Goal: Complete application form: Complete application form

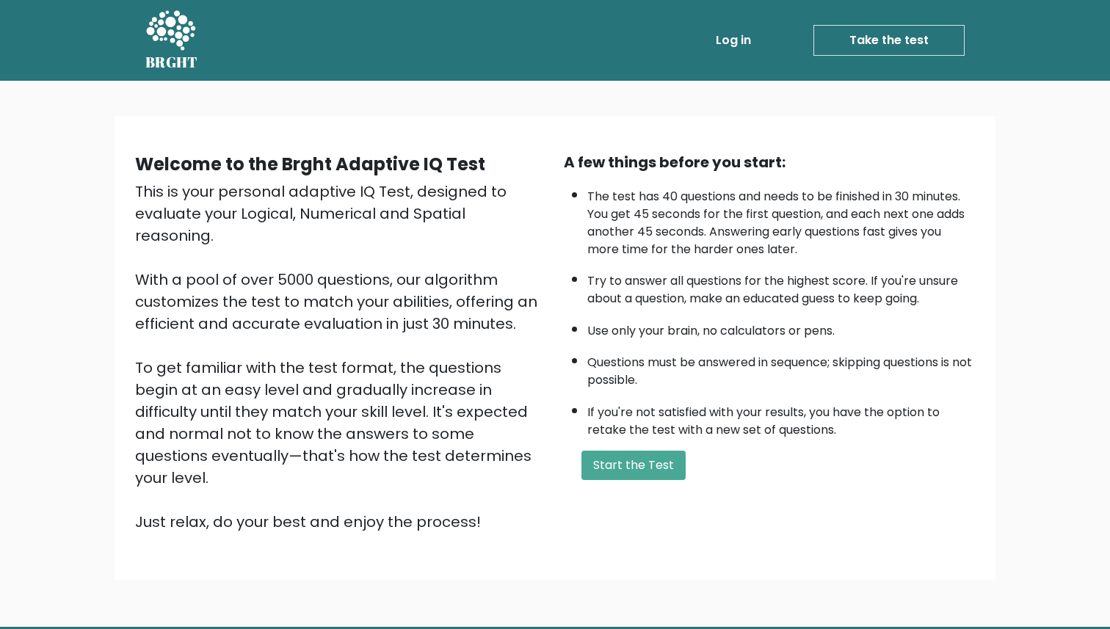
click at [830, 46] on link "Take the test" at bounding box center [888, 40] width 151 height 31
click at [626, 461] on button "Start the Test" at bounding box center [633, 465] width 104 height 29
click at [628, 462] on button "Start the Test" at bounding box center [633, 465] width 104 height 29
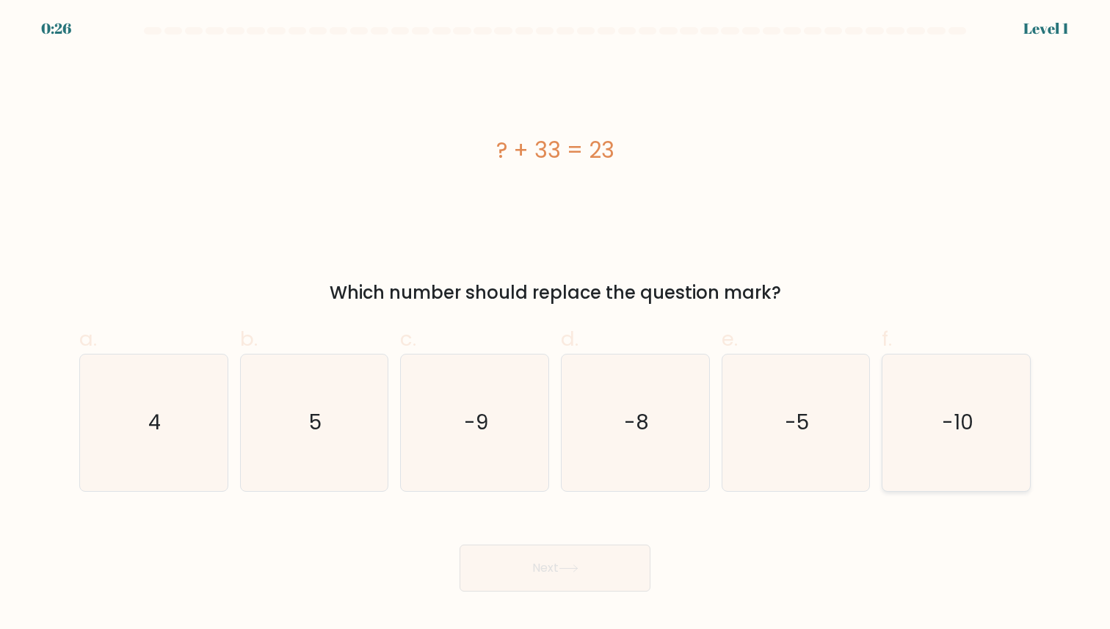
click at [947, 427] on text "-10" at bounding box center [958, 423] width 32 height 29
click at [556, 324] on input "f. -10" at bounding box center [555, 320] width 1 height 10
radio input "true"
click at [597, 573] on button "Next" at bounding box center [555, 568] width 191 height 47
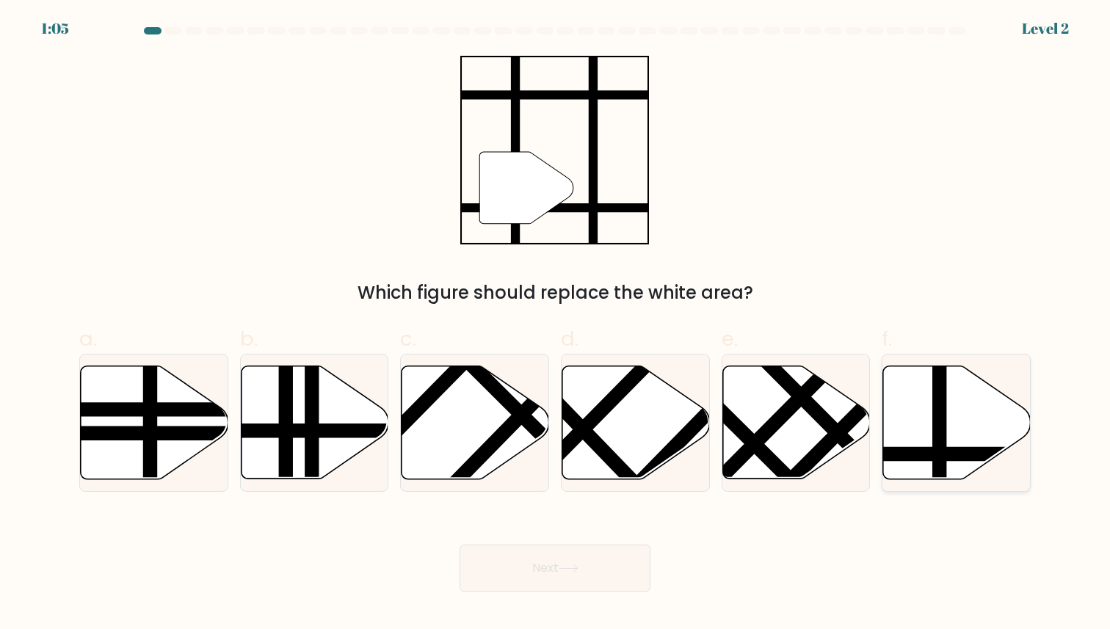
click at [940, 413] on line at bounding box center [940, 362] width 0 height 297
click at [556, 324] on input "f." at bounding box center [555, 320] width 1 height 10
radio input "true"
click at [551, 570] on button "Next" at bounding box center [555, 568] width 191 height 47
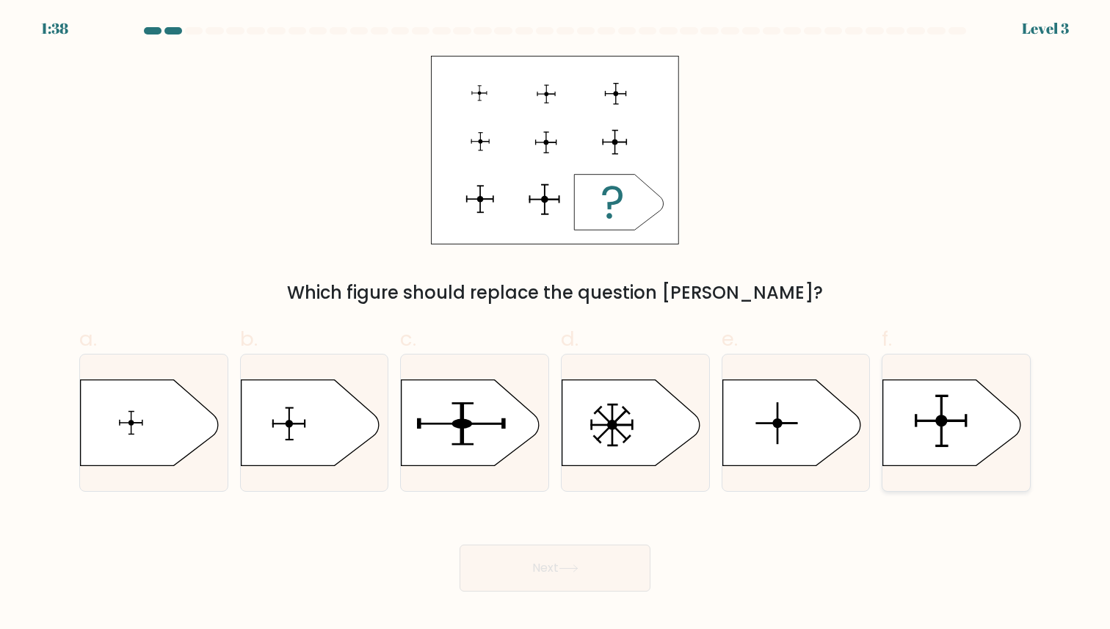
click at [899, 437] on icon at bounding box center [952, 423] width 138 height 86
click at [556, 324] on input "f." at bounding box center [555, 320] width 1 height 10
radio input "true"
click at [585, 571] on button "Next" at bounding box center [555, 568] width 191 height 47
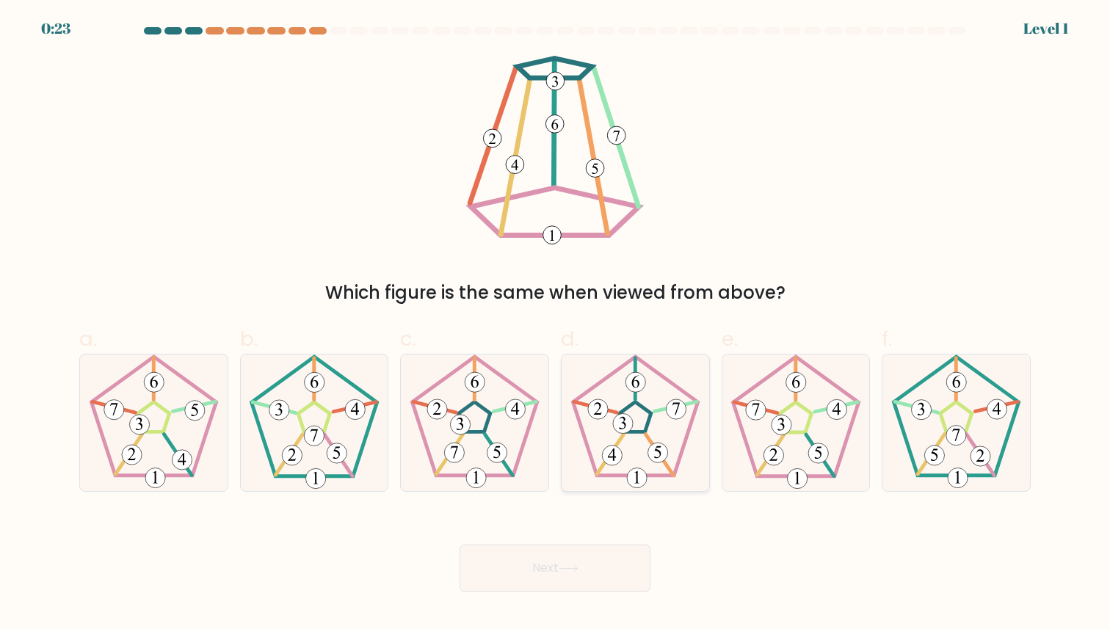
click at [635, 421] on icon at bounding box center [635, 423] width 136 height 136
click at [556, 324] on input "d." at bounding box center [555, 320] width 1 height 10
radio input "true"
click at [578, 565] on icon at bounding box center [569, 569] width 20 height 8
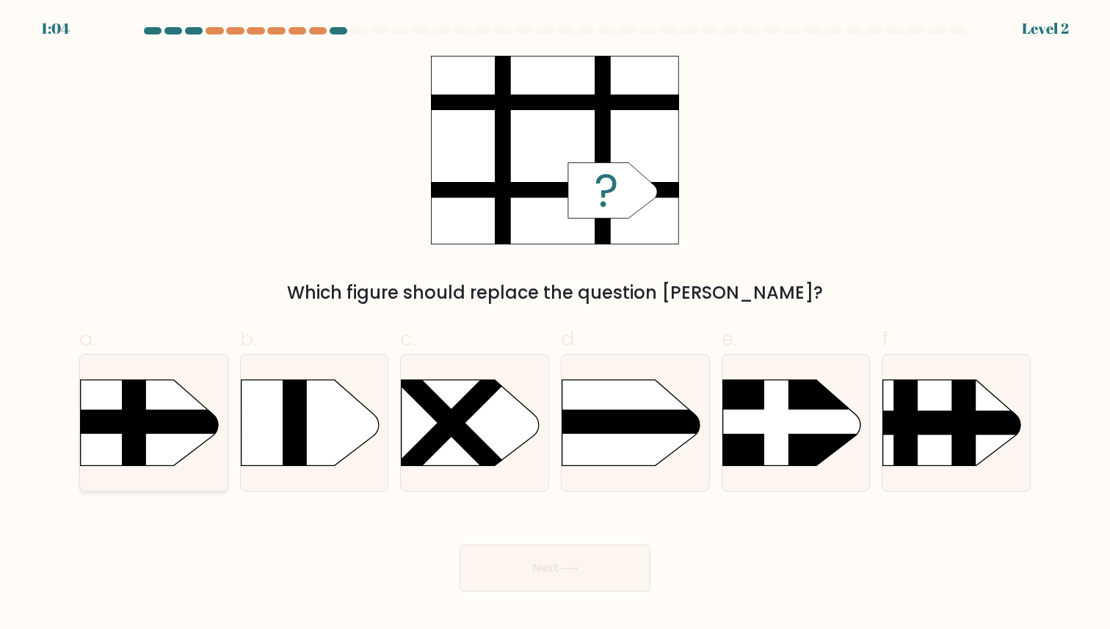
click at [153, 415] on rect at bounding box center [60, 422] width 385 height 24
click at [555, 324] on input "a." at bounding box center [555, 320] width 1 height 10
radio input "true"
click at [588, 549] on button "Next" at bounding box center [555, 568] width 191 height 47
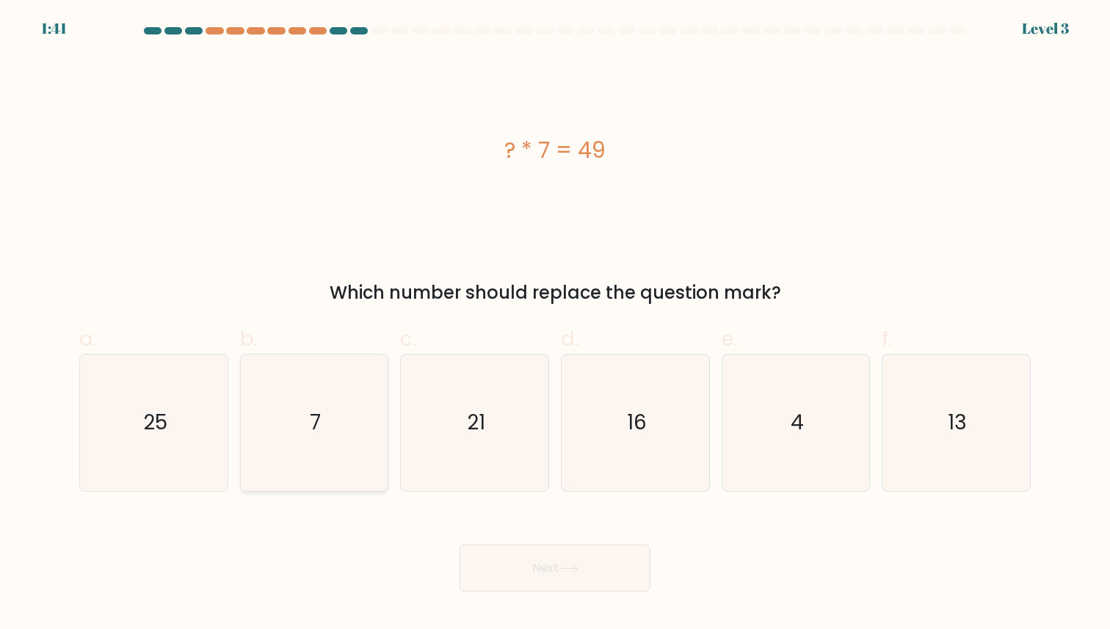
click at [303, 410] on icon "7" at bounding box center [314, 423] width 136 height 136
click at [555, 324] on input "b. 7" at bounding box center [555, 320] width 1 height 10
radio input "true"
click at [564, 571] on icon at bounding box center [569, 569] width 20 height 8
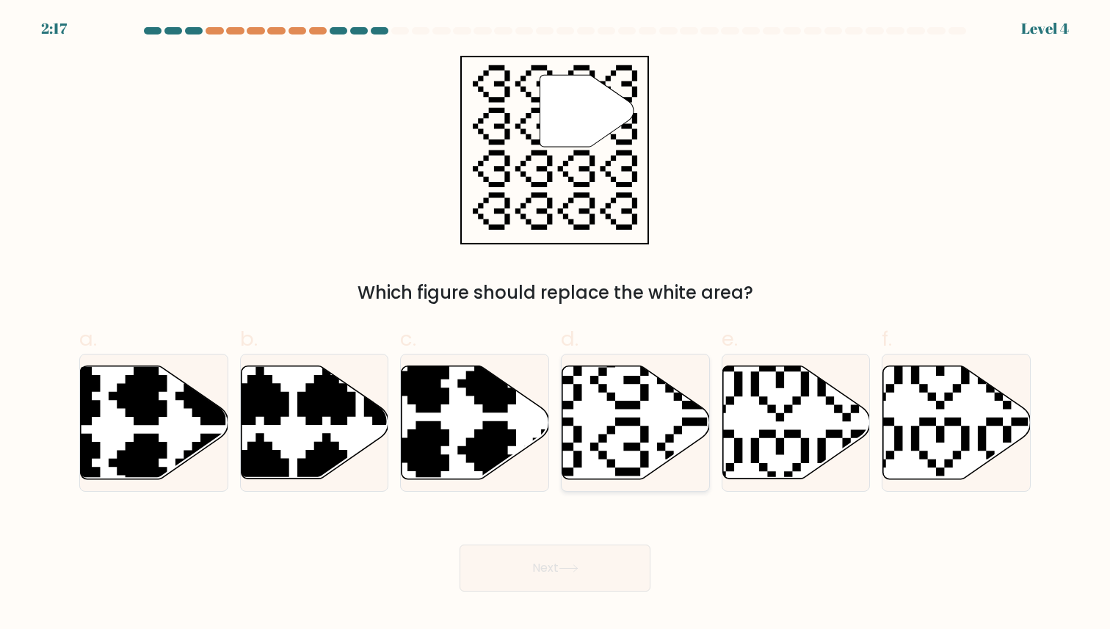
click at [646, 421] on icon at bounding box center [636, 422] width 148 height 113
click at [556, 324] on input "d." at bounding box center [555, 320] width 1 height 10
radio input "true"
click at [545, 575] on button "Next" at bounding box center [555, 568] width 191 height 47
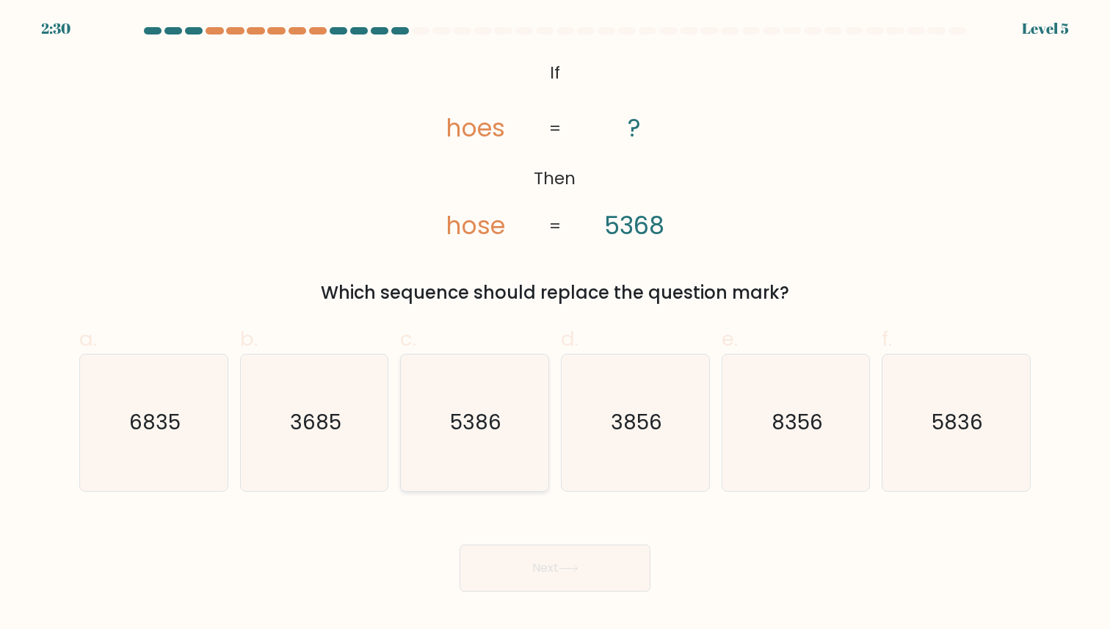
click at [494, 427] on text "5386" at bounding box center [475, 423] width 51 height 29
click at [555, 324] on input "c. 5386" at bounding box center [555, 320] width 1 height 10
radio input "true"
click at [533, 578] on button "Next" at bounding box center [555, 568] width 191 height 47
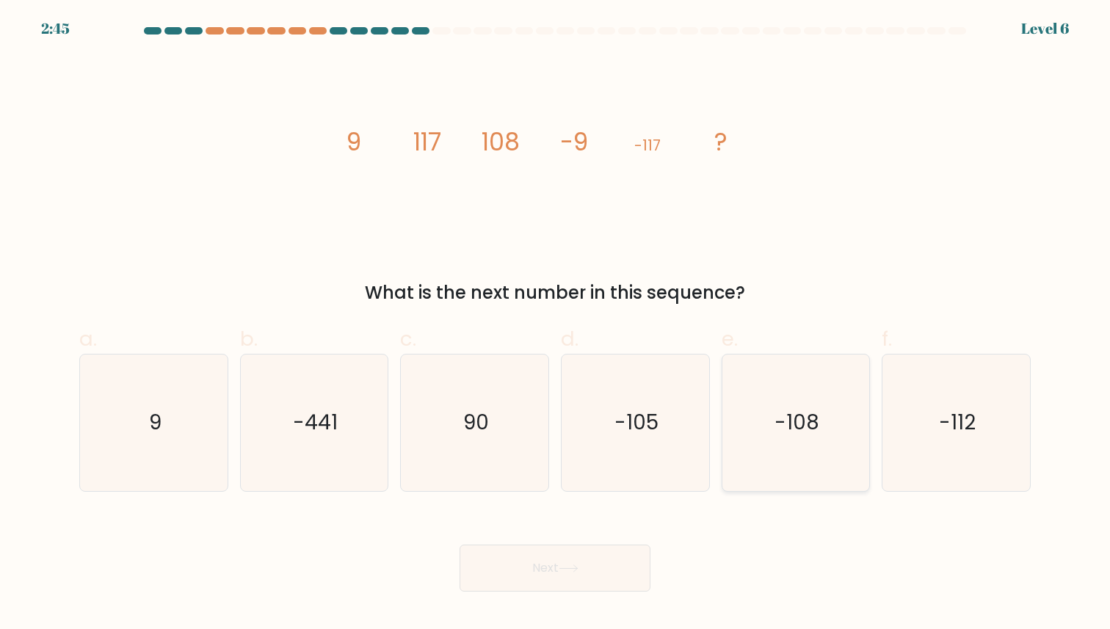
click at [792, 439] on icon "-108" at bounding box center [796, 423] width 136 height 136
click at [556, 324] on input "e. -108" at bounding box center [555, 320] width 1 height 10
radio input "true"
click at [483, 567] on button "Next" at bounding box center [555, 568] width 191 height 47
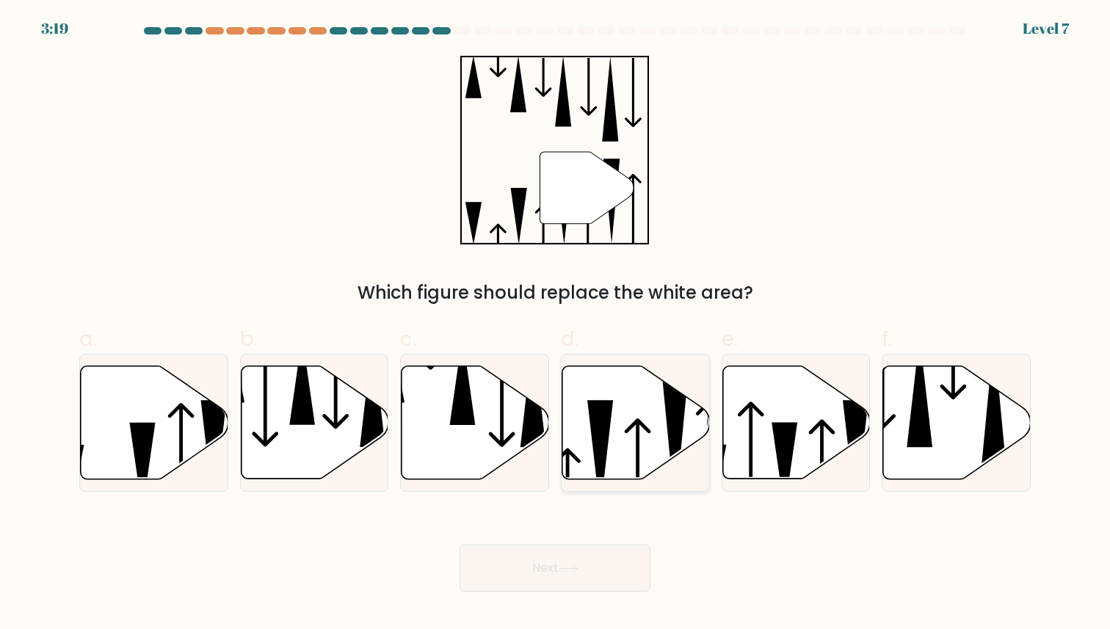
click at [590, 426] on icon at bounding box center [600, 456] width 26 height 112
click at [556, 324] on input "d." at bounding box center [555, 320] width 1 height 10
radio input "true"
click at [555, 561] on button "Next" at bounding box center [555, 568] width 191 height 47
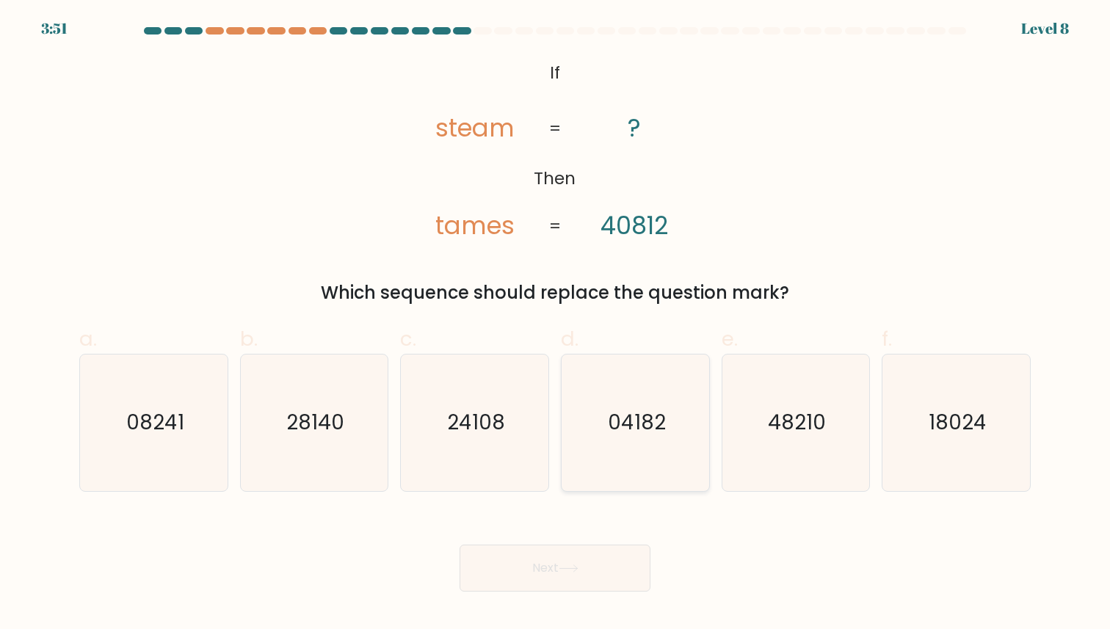
click at [587, 479] on icon "04182" at bounding box center [635, 423] width 136 height 136
click at [556, 324] on input "d. 04182" at bounding box center [555, 320] width 1 height 10
radio input "true"
click at [587, 544] on div "Next" at bounding box center [554, 550] width 969 height 82
click at [587, 562] on button "Next" at bounding box center [555, 568] width 191 height 47
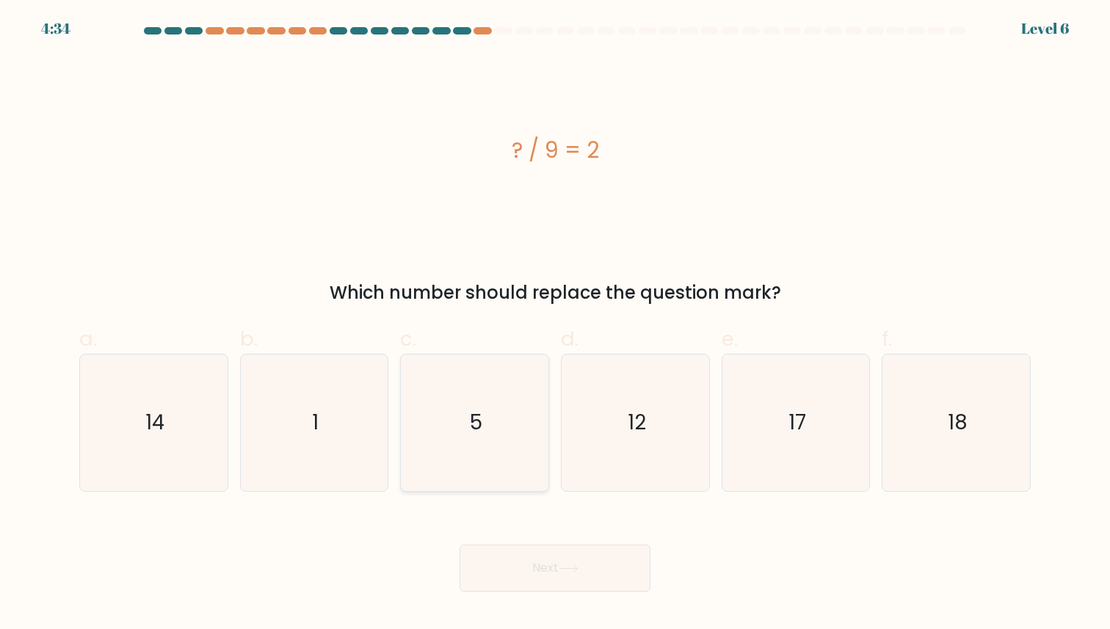
click at [469, 433] on icon "5" at bounding box center [475, 423] width 136 height 136
click at [555, 324] on input "c. 5" at bounding box center [555, 320] width 1 height 10
radio input "true"
click at [524, 576] on button "Next" at bounding box center [555, 568] width 191 height 47
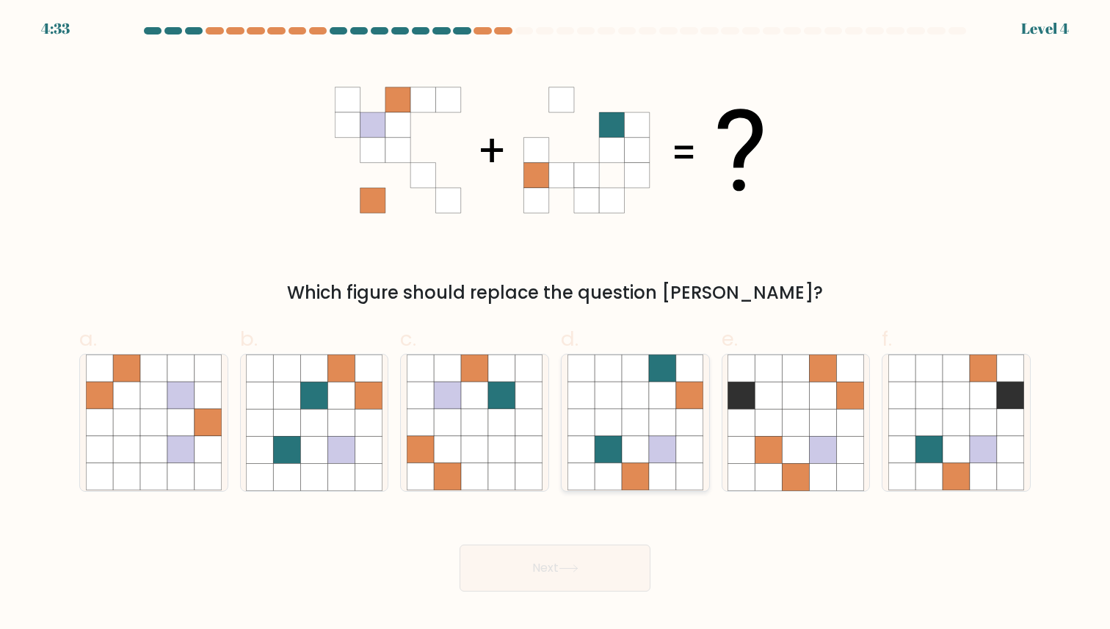
click at [603, 459] on icon at bounding box center [608, 450] width 27 height 27
click at [556, 324] on input "d." at bounding box center [555, 320] width 1 height 10
radio input "true"
click at [556, 573] on button "Next" at bounding box center [555, 568] width 191 height 47
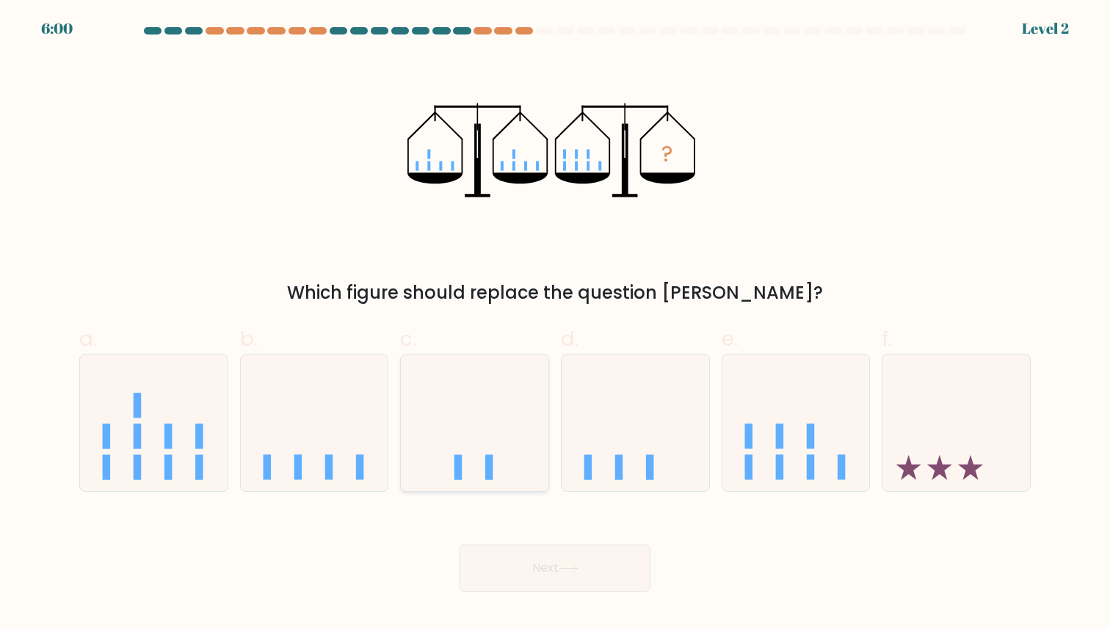
click at [487, 444] on icon at bounding box center [475, 423] width 148 height 122
click at [555, 324] on input "c." at bounding box center [555, 320] width 1 height 10
radio input "true"
click at [512, 576] on button "Next" at bounding box center [555, 568] width 191 height 47
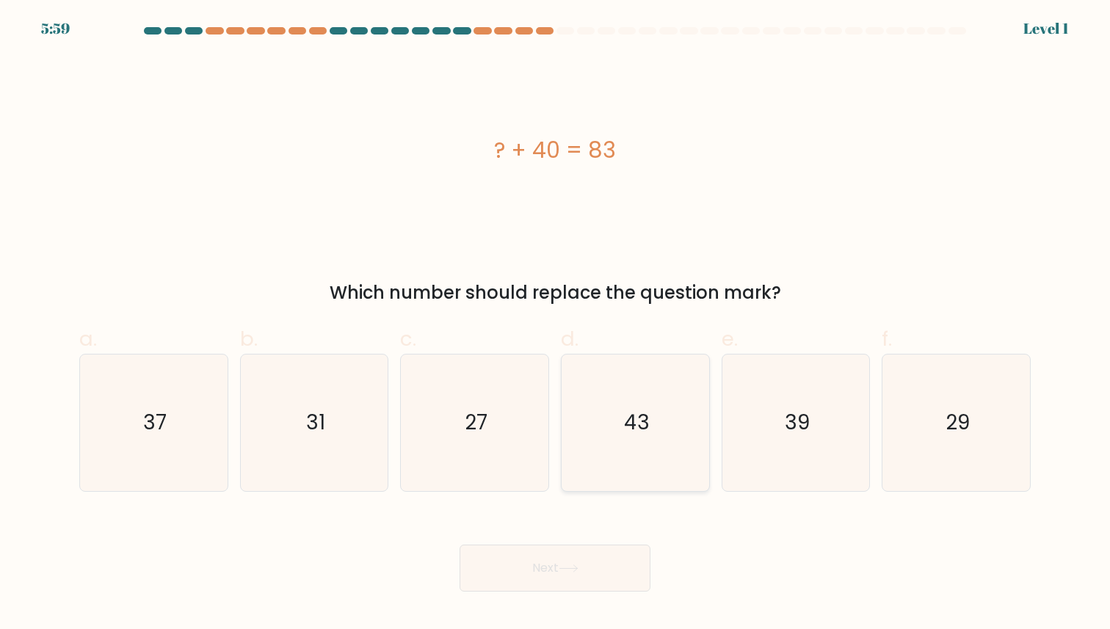
click at [601, 427] on icon "43" at bounding box center [635, 423] width 136 height 136
click at [556, 324] on input "d. 43" at bounding box center [555, 320] width 1 height 10
radio input "true"
click at [512, 562] on button "Next" at bounding box center [555, 568] width 191 height 47
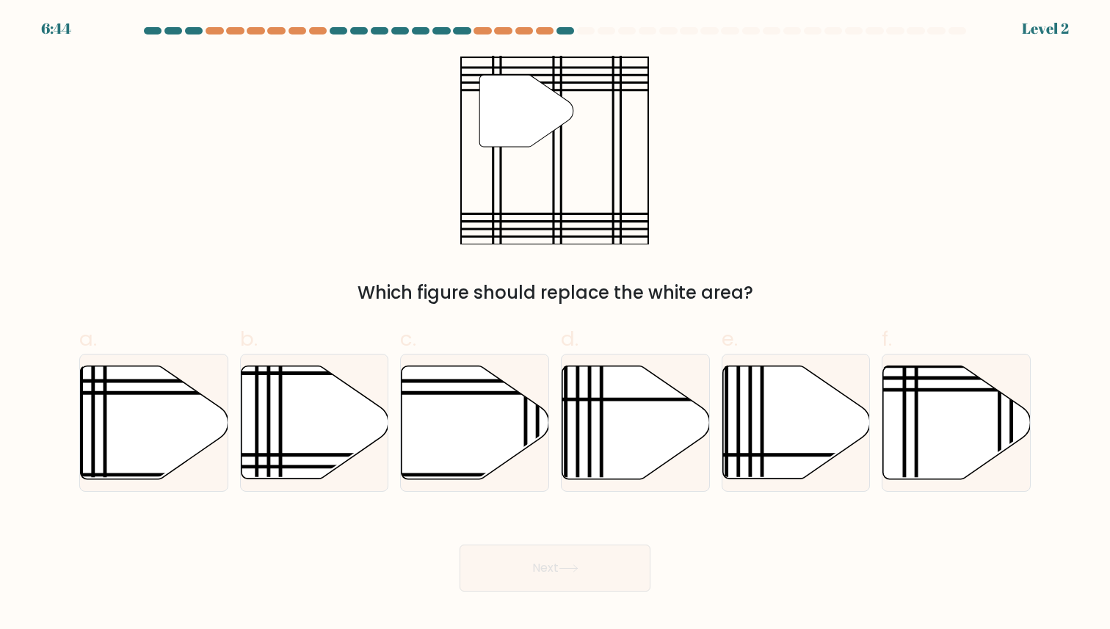
click at [491, 398] on icon at bounding box center [476, 422] width 148 height 113
click at [555, 324] on input "c." at bounding box center [555, 320] width 1 height 10
radio input "true"
click at [191, 419] on icon at bounding box center [155, 422] width 148 height 113
click at [555, 324] on input "a." at bounding box center [555, 320] width 1 height 10
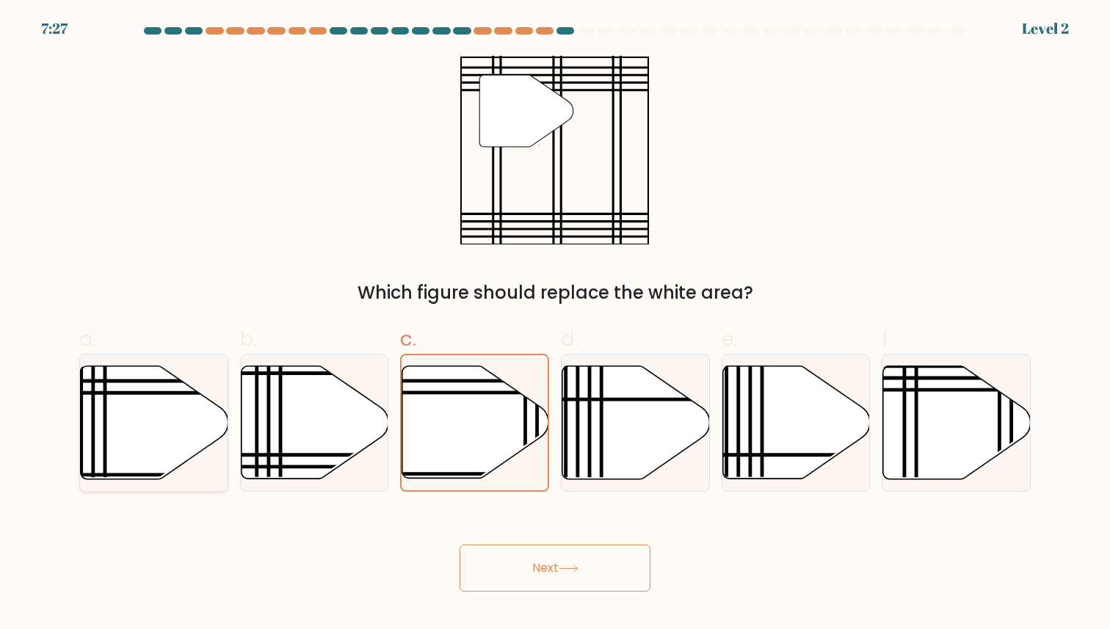
radio input "true"
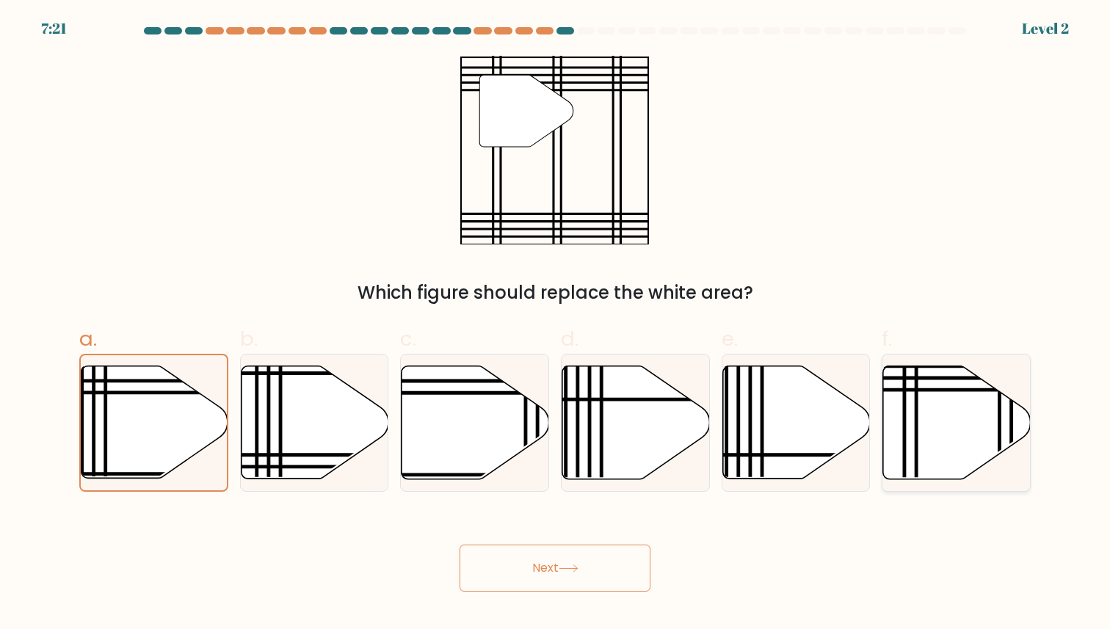
click at [934, 416] on icon at bounding box center [957, 422] width 148 height 113
click at [556, 324] on input "f." at bounding box center [555, 320] width 1 height 10
radio input "true"
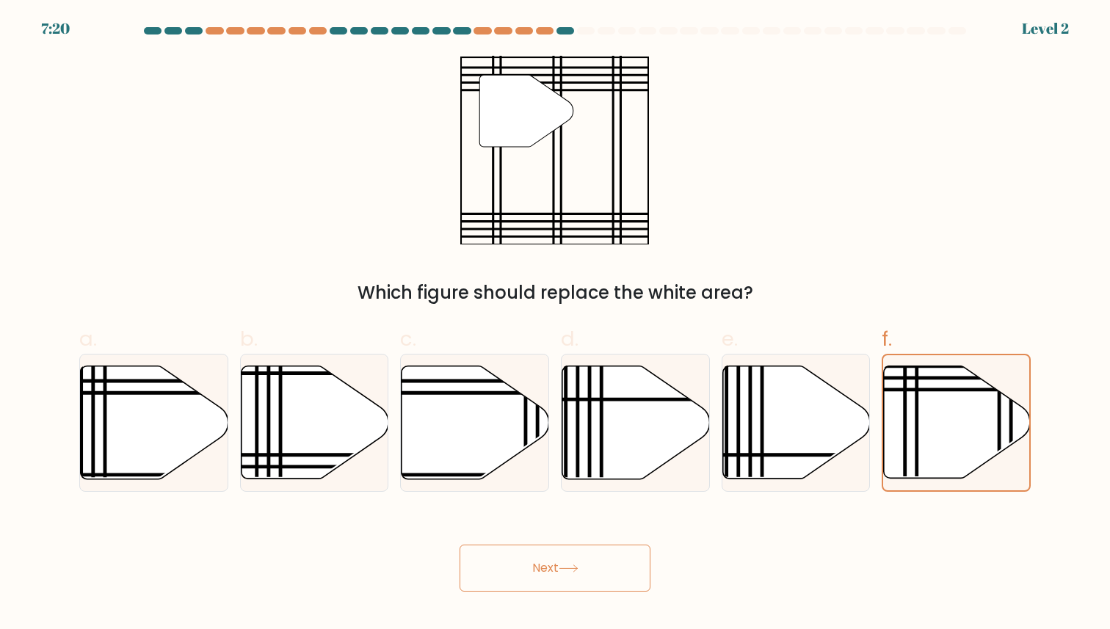
click at [606, 572] on button "Next" at bounding box center [555, 568] width 191 height 47
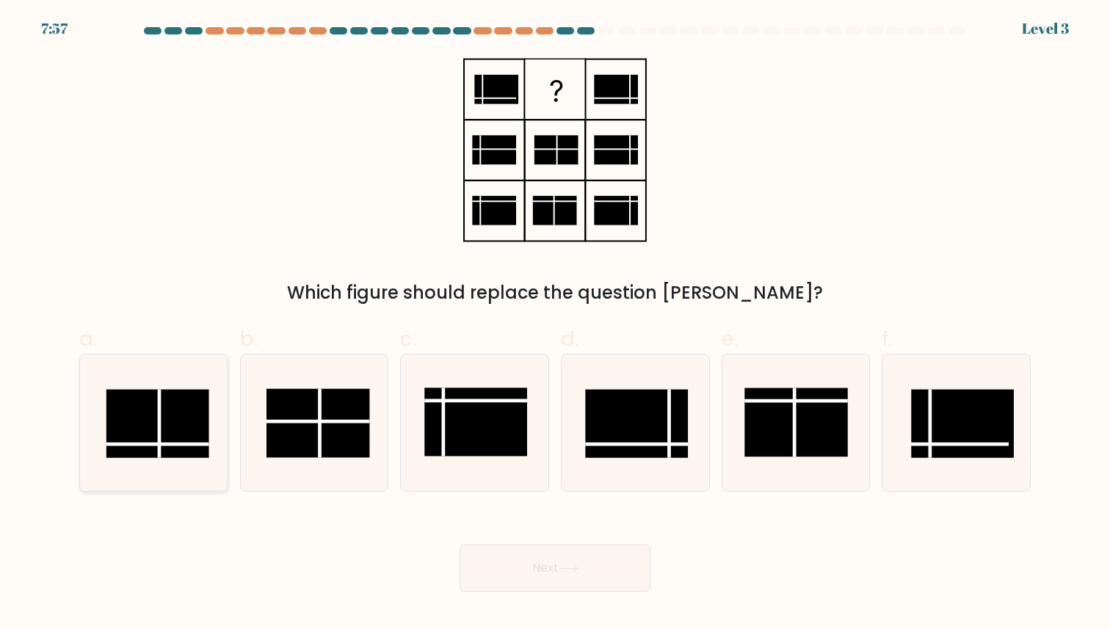
click at [153, 443] on rect at bounding box center [157, 424] width 103 height 68
click at [555, 324] on input "a." at bounding box center [555, 320] width 1 height 10
radio input "true"
click at [577, 569] on icon at bounding box center [568, 568] width 18 height 7
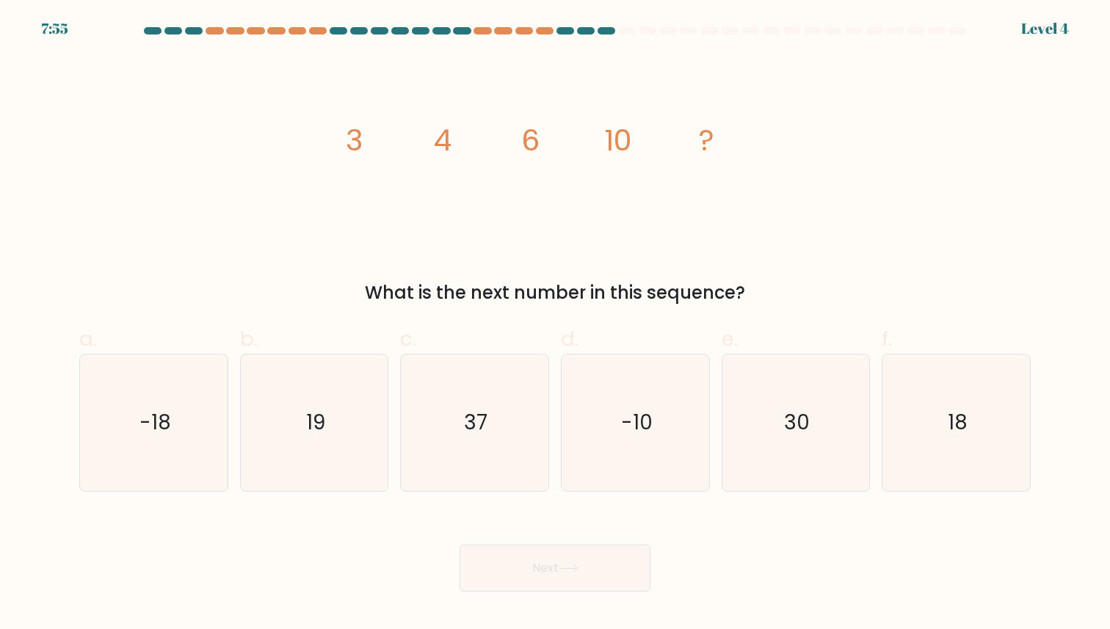
click at [577, 569] on icon at bounding box center [568, 568] width 18 height 7
click at [653, 389] on icon "-10" at bounding box center [635, 423] width 136 height 136
click at [556, 324] on input "d. -10" at bounding box center [555, 320] width 1 height 10
radio input "true"
click at [599, 554] on button "Next" at bounding box center [555, 568] width 191 height 47
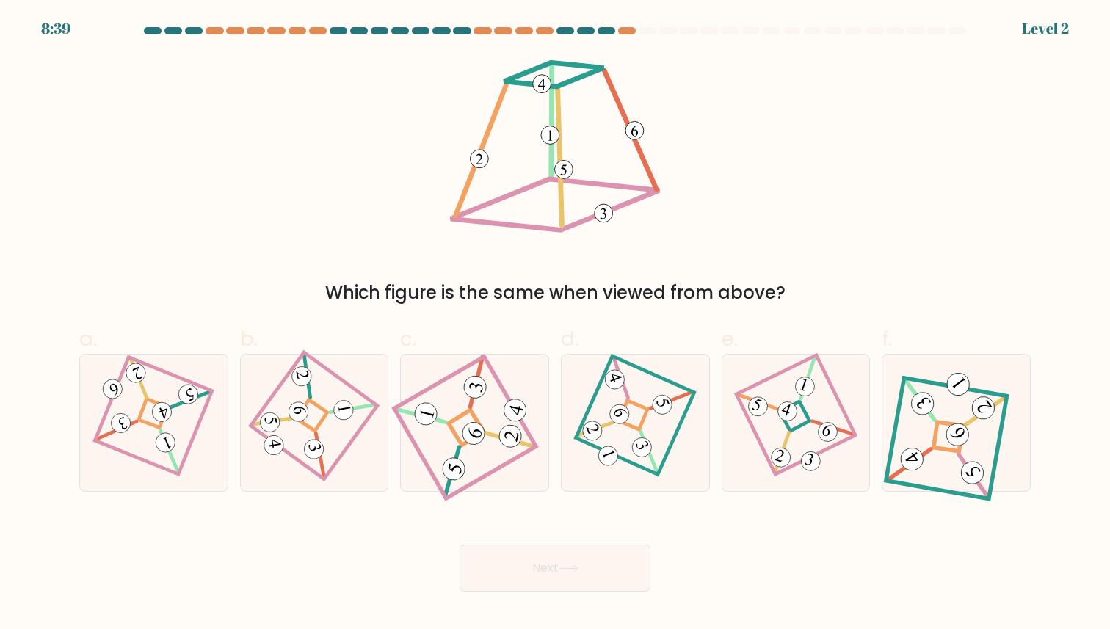
click at [590, 396] on icon at bounding box center [635, 423] width 94 height 109
click at [556, 324] on input "d." at bounding box center [555, 320] width 1 height 10
radio input "true"
click at [567, 565] on icon at bounding box center [569, 569] width 20 height 8
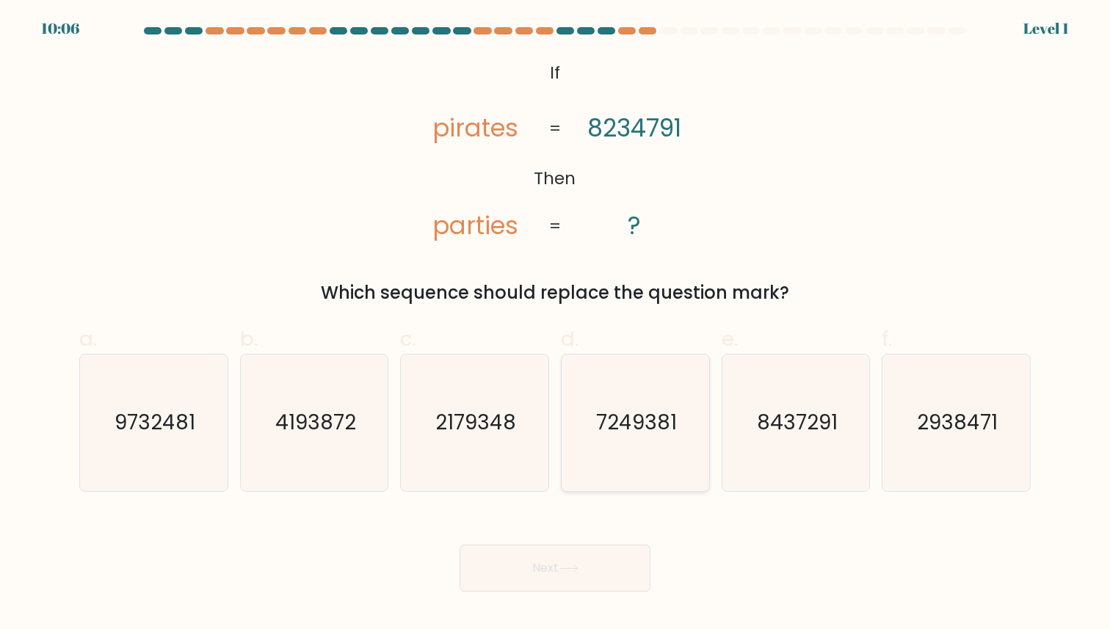
click at [613, 396] on icon "7249381" at bounding box center [635, 423] width 136 height 136
click at [556, 324] on input "d. 7249381" at bounding box center [555, 320] width 1 height 10
radio input "true"
click at [548, 548] on button "Next" at bounding box center [555, 568] width 191 height 47
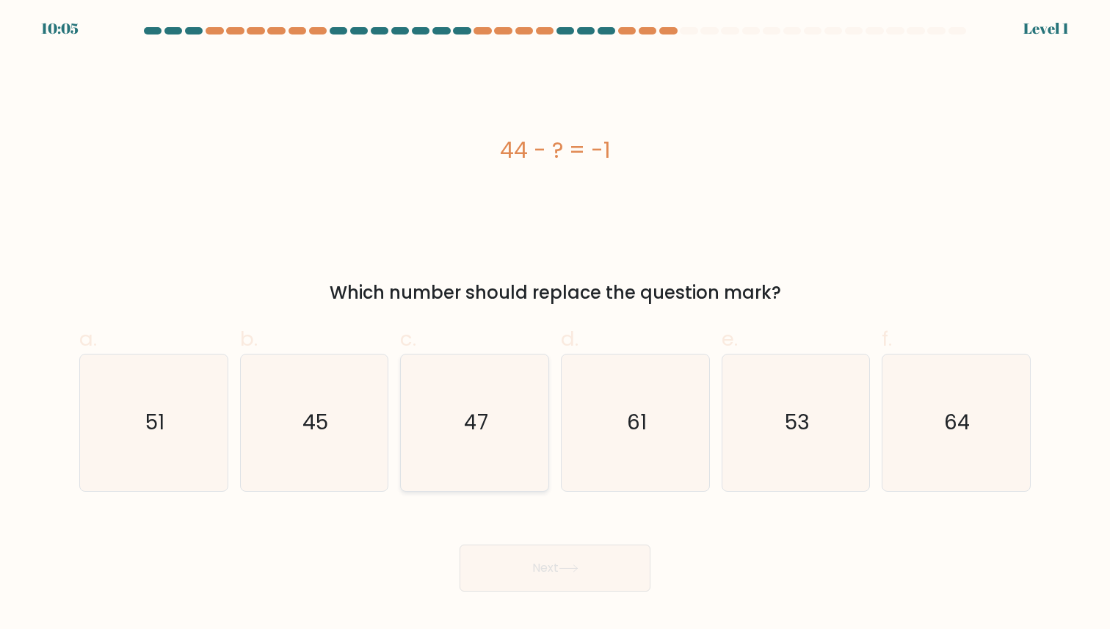
click at [509, 415] on icon "47" at bounding box center [475, 423] width 136 height 136
click at [555, 324] on input "c. 47" at bounding box center [555, 320] width 1 height 10
radio input "true"
click at [506, 554] on button "Next" at bounding box center [555, 568] width 191 height 47
click at [610, 445] on icon "61" at bounding box center [635, 423] width 136 height 136
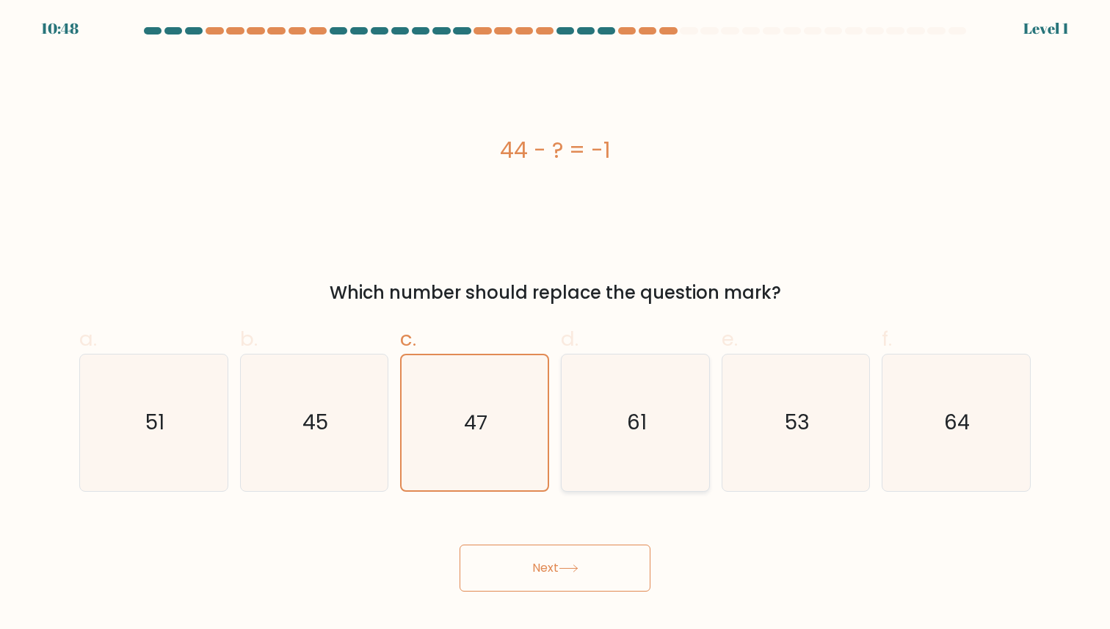
click at [556, 324] on input "d. 61" at bounding box center [555, 320] width 1 height 10
radio input "true"
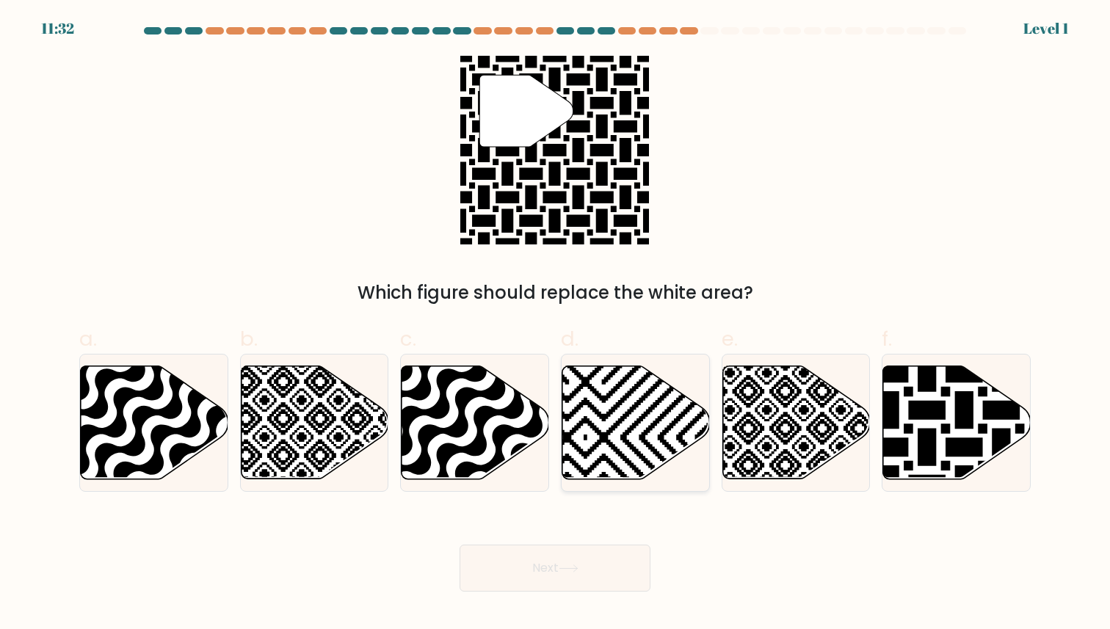
click at [589, 404] on icon at bounding box center [585, 362] width 297 height 297
click at [556, 324] on input "d." at bounding box center [555, 320] width 1 height 10
radio input "true"
click at [528, 571] on button "Next" at bounding box center [555, 568] width 191 height 47
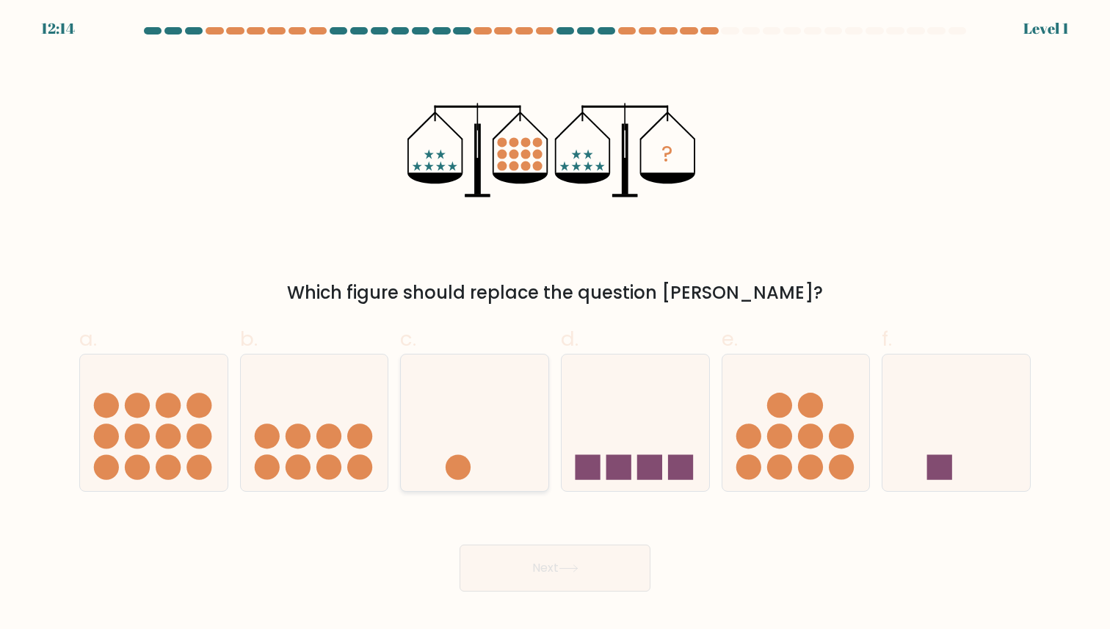
click at [468, 438] on icon at bounding box center [475, 423] width 148 height 122
click at [555, 324] on input "c." at bounding box center [555, 320] width 1 height 10
radio input "true"
click at [504, 567] on button "Next" at bounding box center [555, 568] width 191 height 47
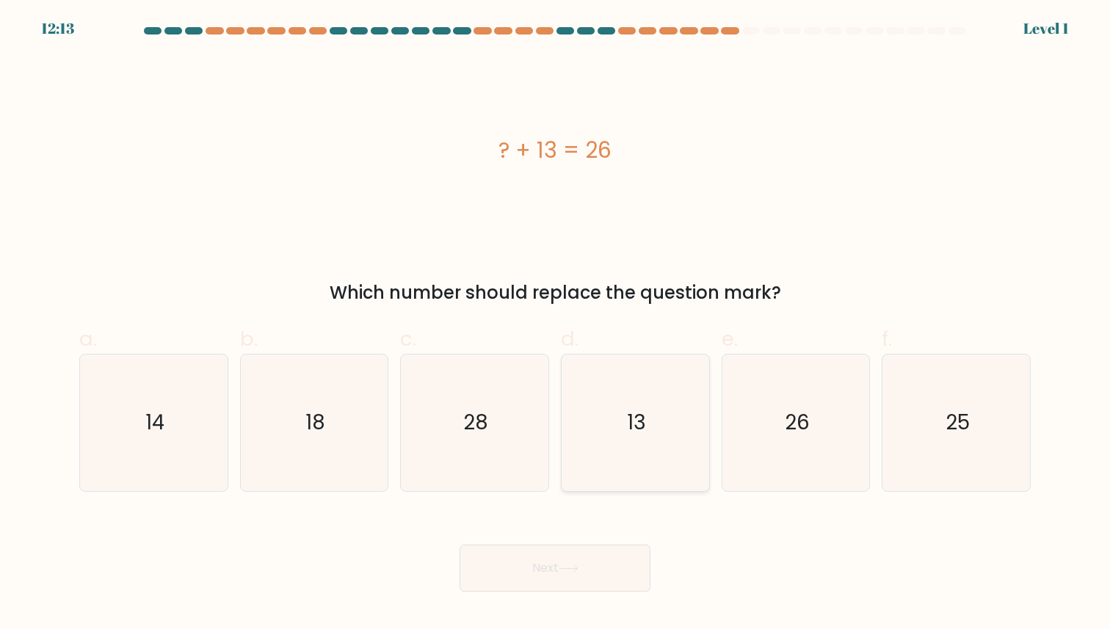
click at [607, 439] on icon "13" at bounding box center [635, 423] width 136 height 136
click at [556, 324] on input "d. 13" at bounding box center [555, 320] width 1 height 10
radio input "true"
click at [576, 565] on icon at bounding box center [569, 569] width 20 height 8
click at [526, 433] on icon "28" at bounding box center [475, 423] width 136 height 136
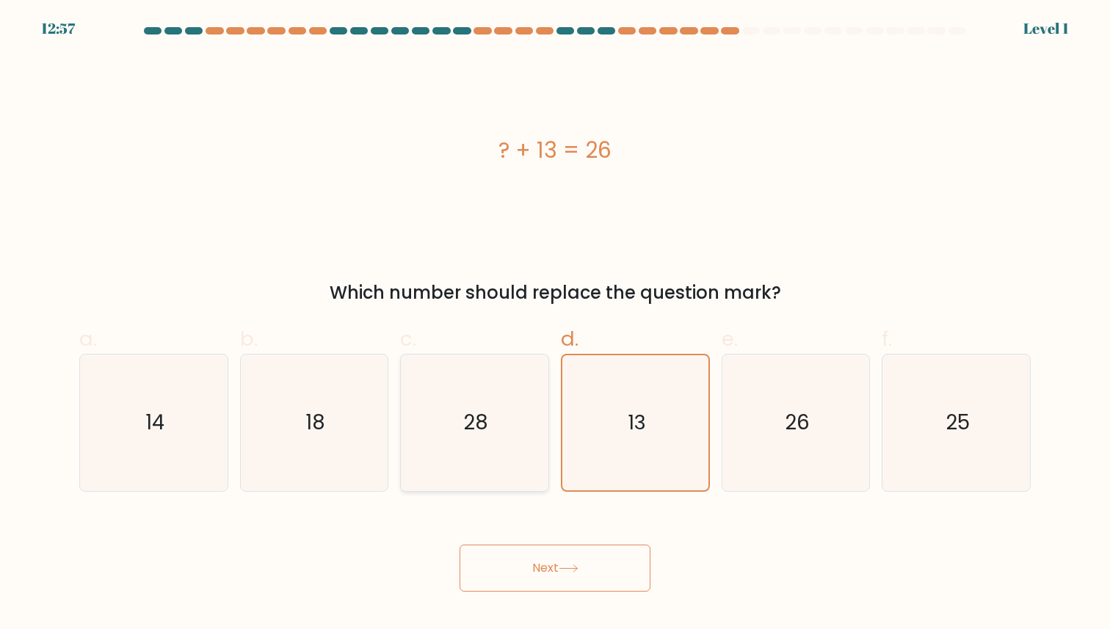
click at [555, 324] on input "c. 28" at bounding box center [555, 320] width 1 height 10
radio input "true"
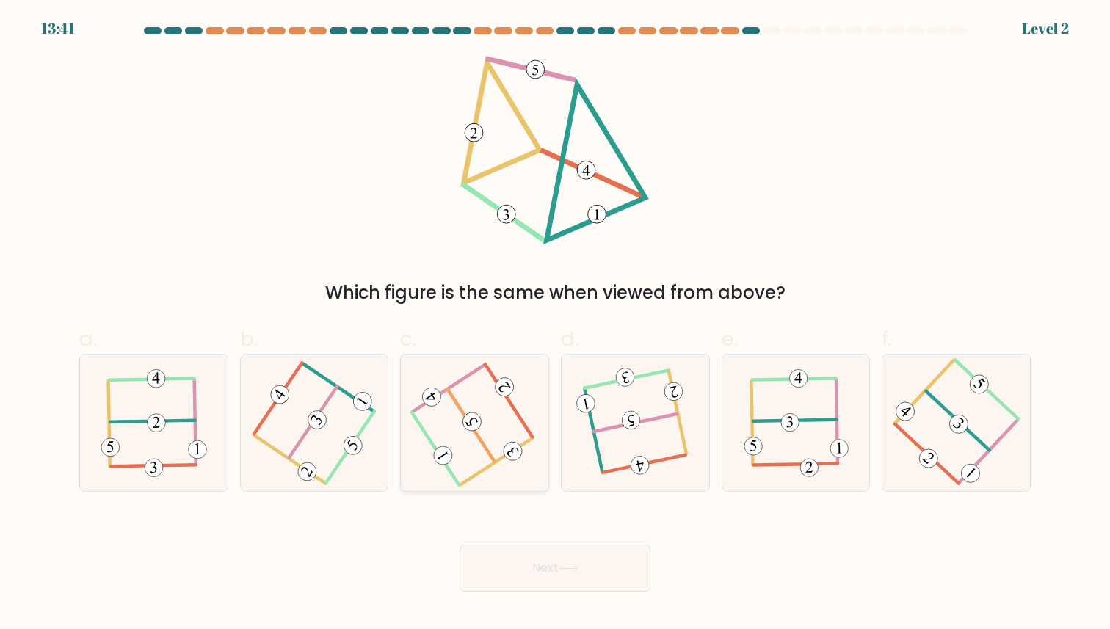
click at [512, 452] on icon at bounding box center [513, 452] width 13 height 12
click at [555, 324] on input "c." at bounding box center [555, 320] width 1 height 10
radio input "true"
click at [531, 561] on button "Next" at bounding box center [555, 568] width 191 height 47
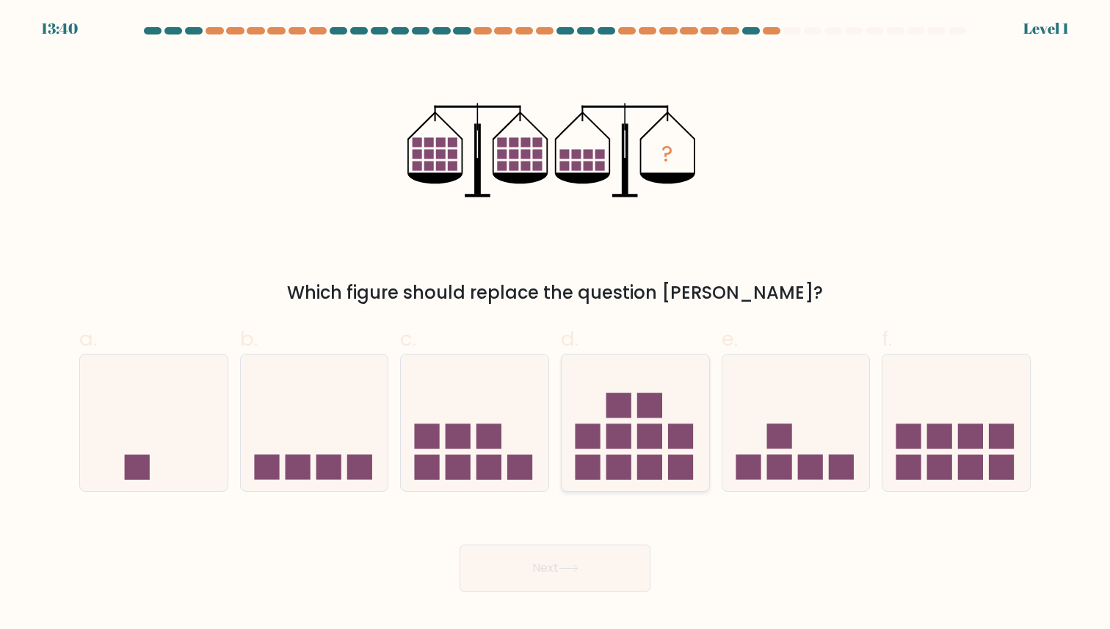
click at [570, 464] on icon at bounding box center [636, 423] width 148 height 122
click at [556, 324] on input "d." at bounding box center [555, 320] width 1 height 10
radio input "true"
click at [538, 560] on button "Next" at bounding box center [555, 568] width 191 height 47
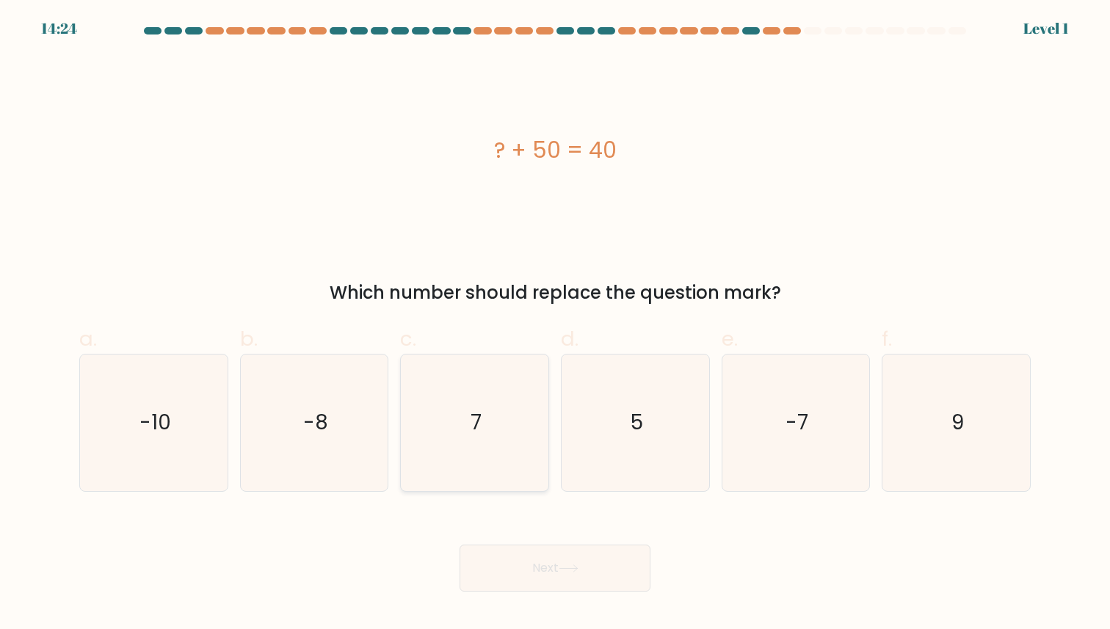
click at [476, 461] on icon "7" at bounding box center [475, 423] width 136 height 136
click at [555, 324] on input "c. 7" at bounding box center [555, 320] width 1 height 10
radio input "true"
click at [500, 552] on button "Next" at bounding box center [555, 568] width 191 height 47
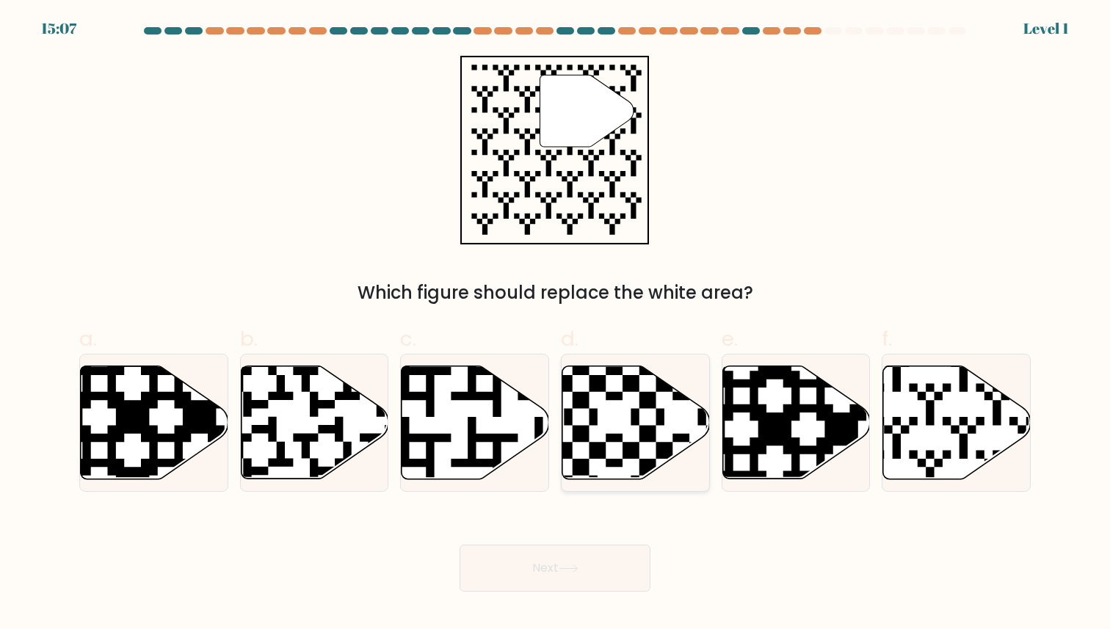
click at [586, 455] on icon at bounding box center [636, 422] width 148 height 113
click at [556, 324] on input "d." at bounding box center [555, 320] width 1 height 10
radio input "true"
click at [549, 560] on button "Next" at bounding box center [555, 568] width 191 height 47
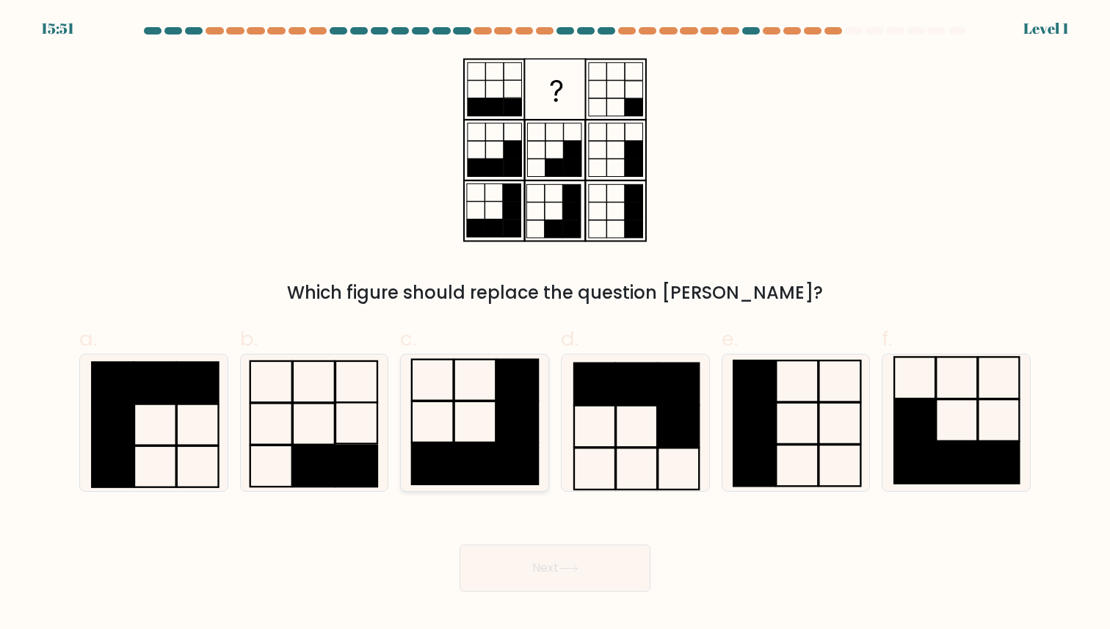
click at [519, 425] on rect at bounding box center [518, 422] width 42 height 41
click at [555, 324] on input "c." at bounding box center [555, 320] width 1 height 10
radio input "true"
click at [532, 564] on button "Next" at bounding box center [555, 568] width 191 height 47
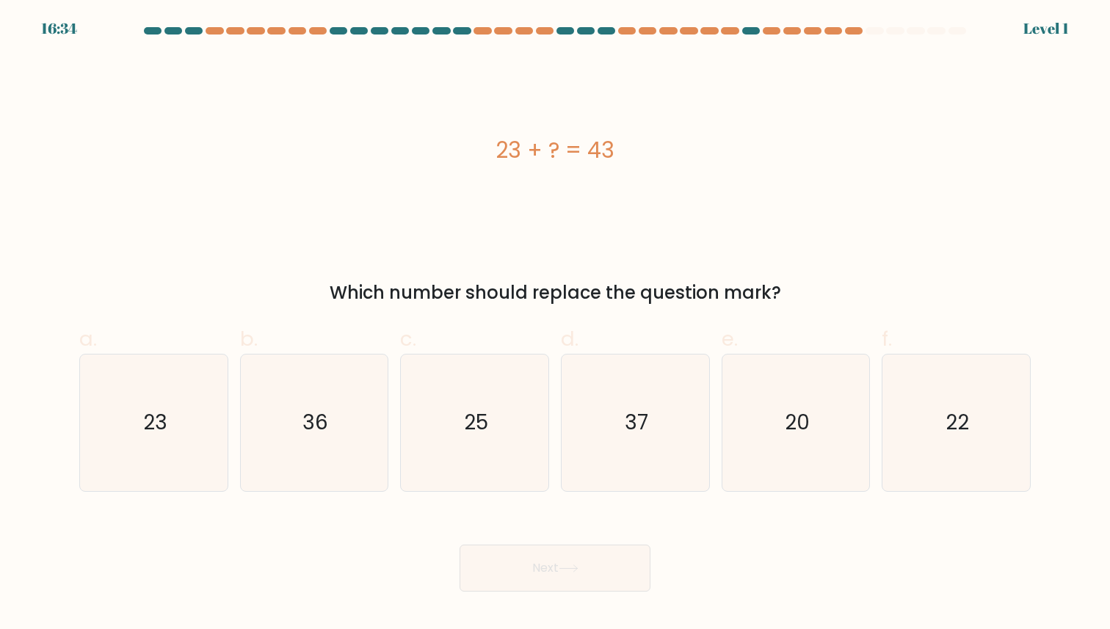
click at [549, 449] on div "c. 25" at bounding box center [474, 408] width 161 height 168
click at [526, 447] on icon "25" at bounding box center [475, 423] width 136 height 136
click at [555, 324] on input "c. 25" at bounding box center [555, 320] width 1 height 10
radio input "true"
click at [525, 571] on button "Next" at bounding box center [555, 568] width 191 height 47
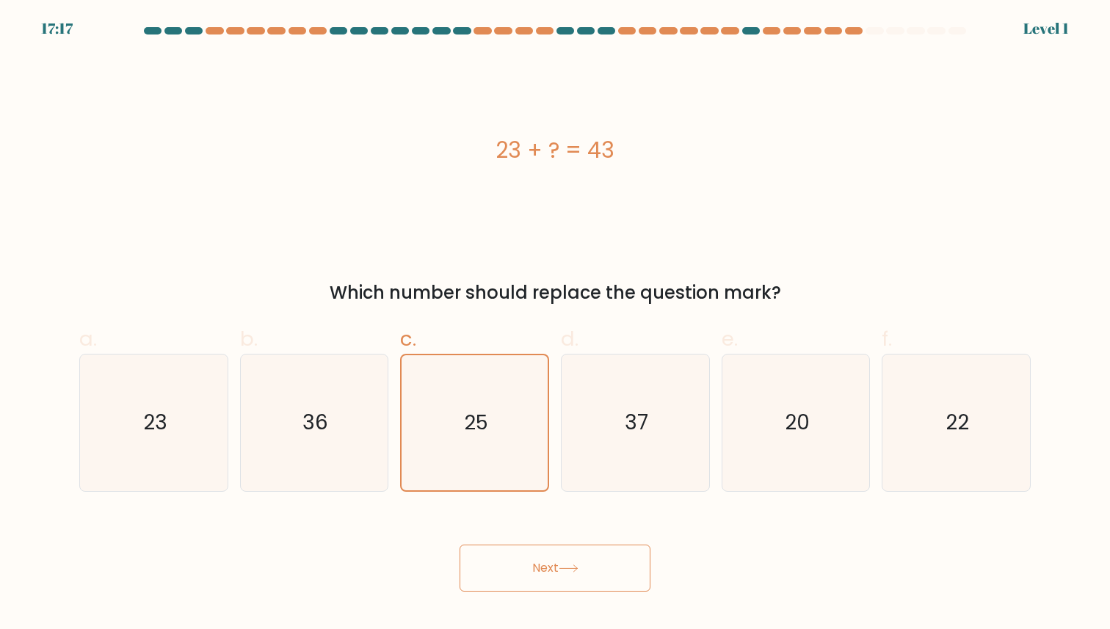
click at [498, 566] on button "Next" at bounding box center [555, 568] width 191 height 47
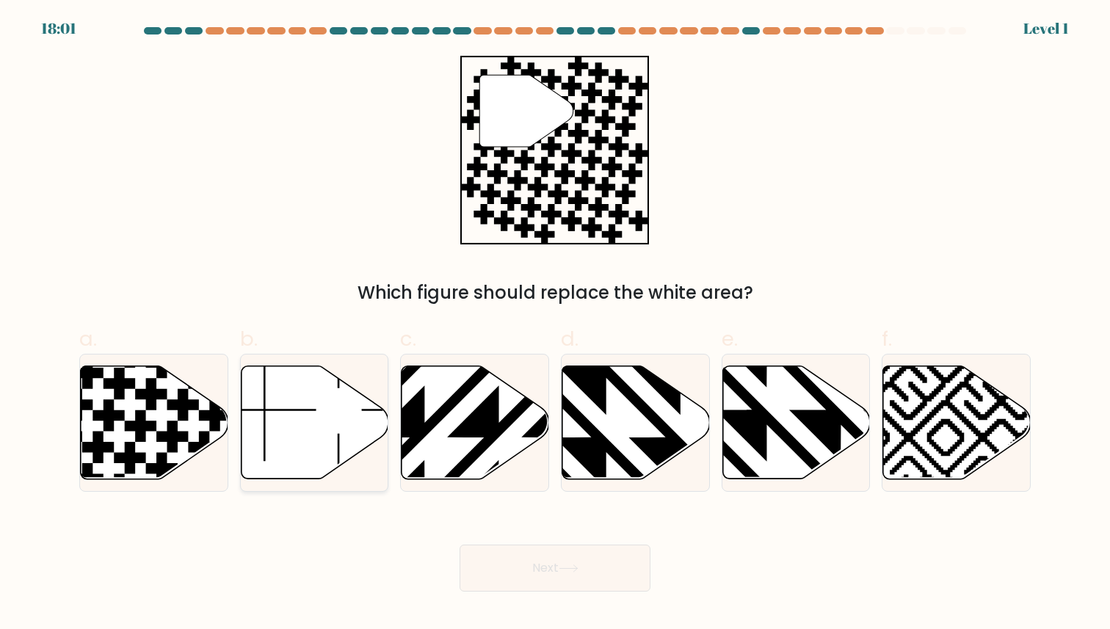
click at [346, 438] on icon at bounding box center [315, 422] width 148 height 113
click at [555, 324] on input "b." at bounding box center [555, 320] width 1 height 10
radio input "true"
click at [93, 460] on icon at bounding box center [98, 447] width 32 height 32
click at [555, 324] on input "a." at bounding box center [555, 320] width 1 height 10
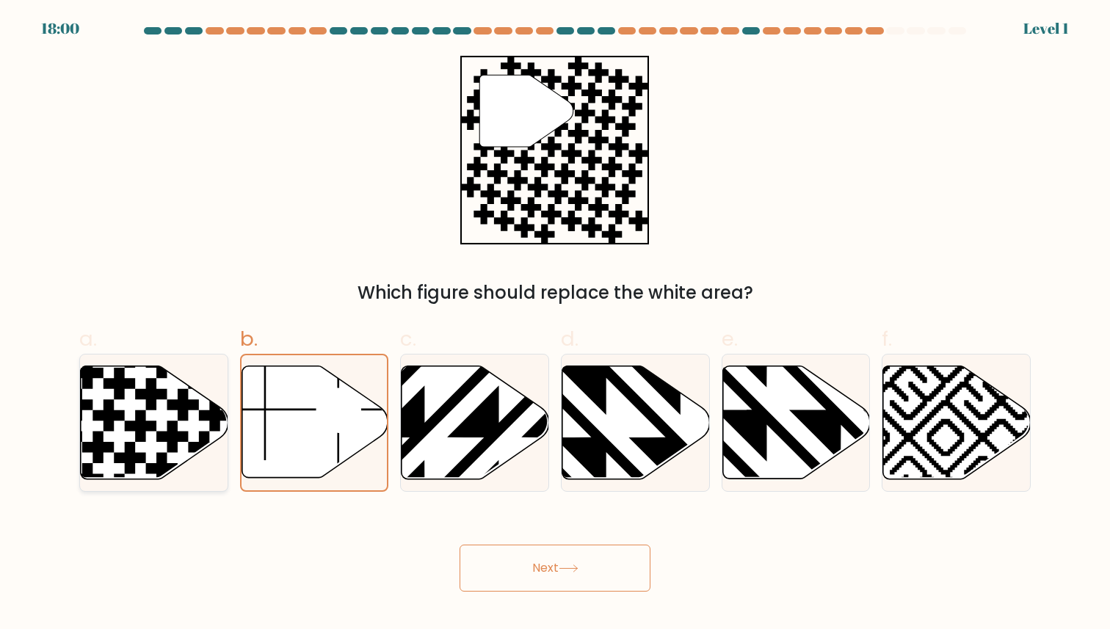
radio input "true"
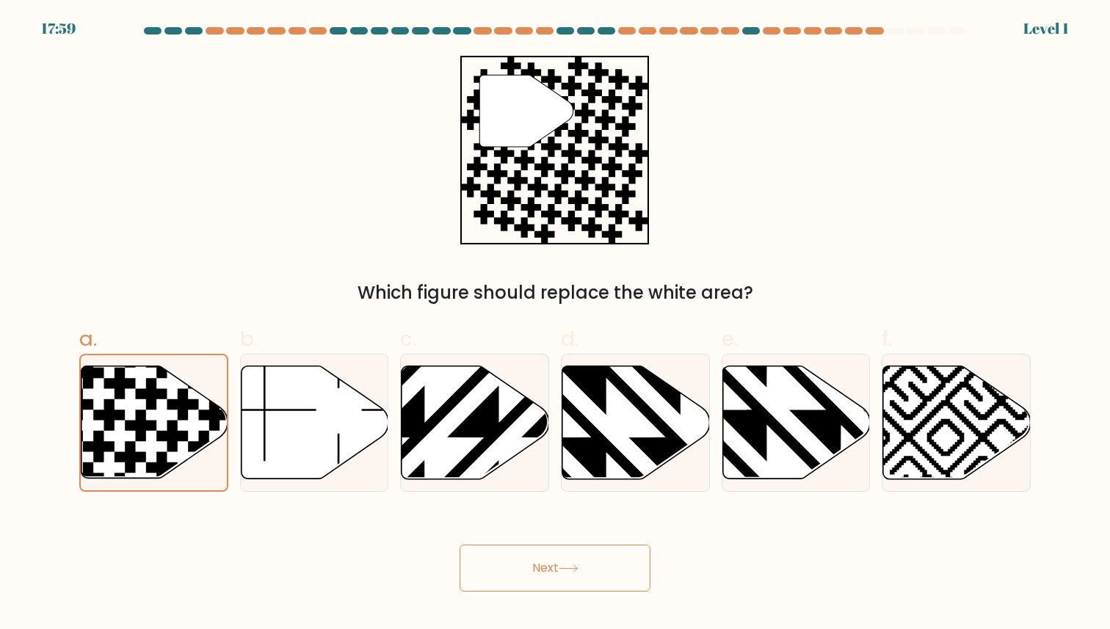
click at [498, 580] on button "Next" at bounding box center [555, 568] width 191 height 47
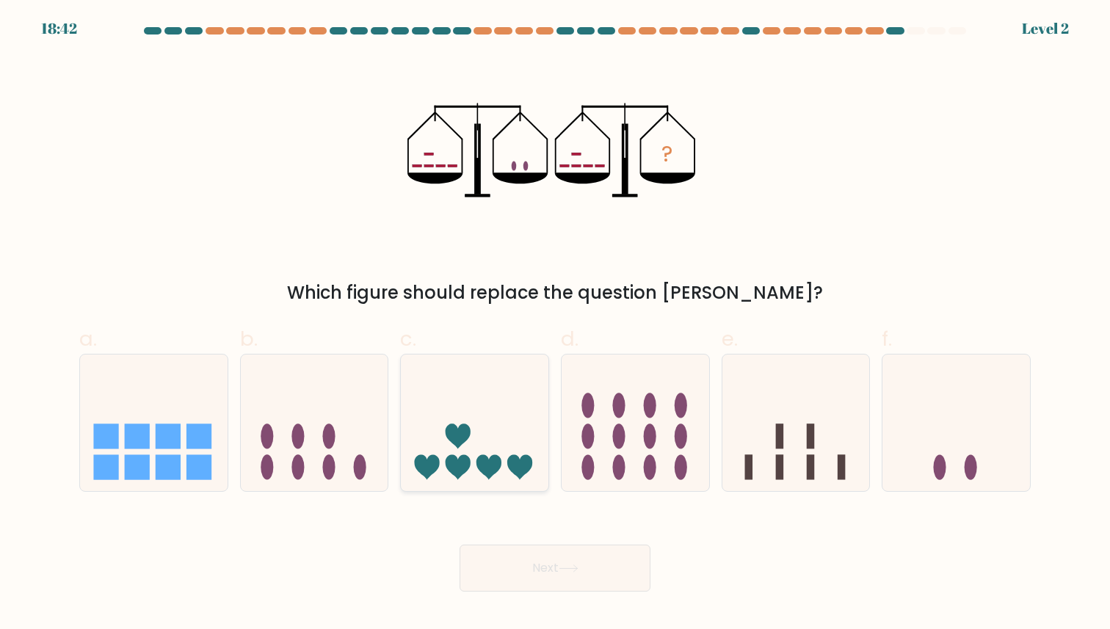
click at [468, 479] on icon at bounding box center [475, 423] width 148 height 122
click at [555, 324] on input "c." at bounding box center [555, 320] width 1 height 10
radio input "true"
click at [499, 561] on button "Next" at bounding box center [555, 568] width 191 height 47
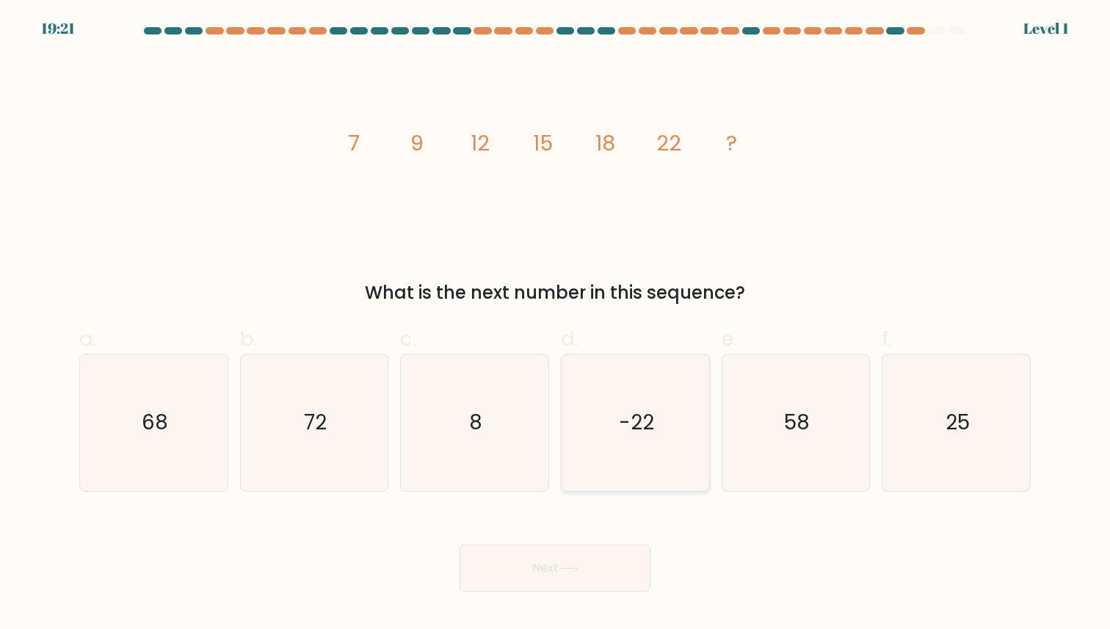
click at [619, 405] on icon "-22" at bounding box center [635, 423] width 136 height 136
click at [556, 324] on input "d. -22" at bounding box center [555, 320] width 1 height 10
radio input "true"
click at [559, 573] on button "Next" at bounding box center [555, 568] width 191 height 47
click at [547, 570] on button "Next" at bounding box center [555, 568] width 191 height 47
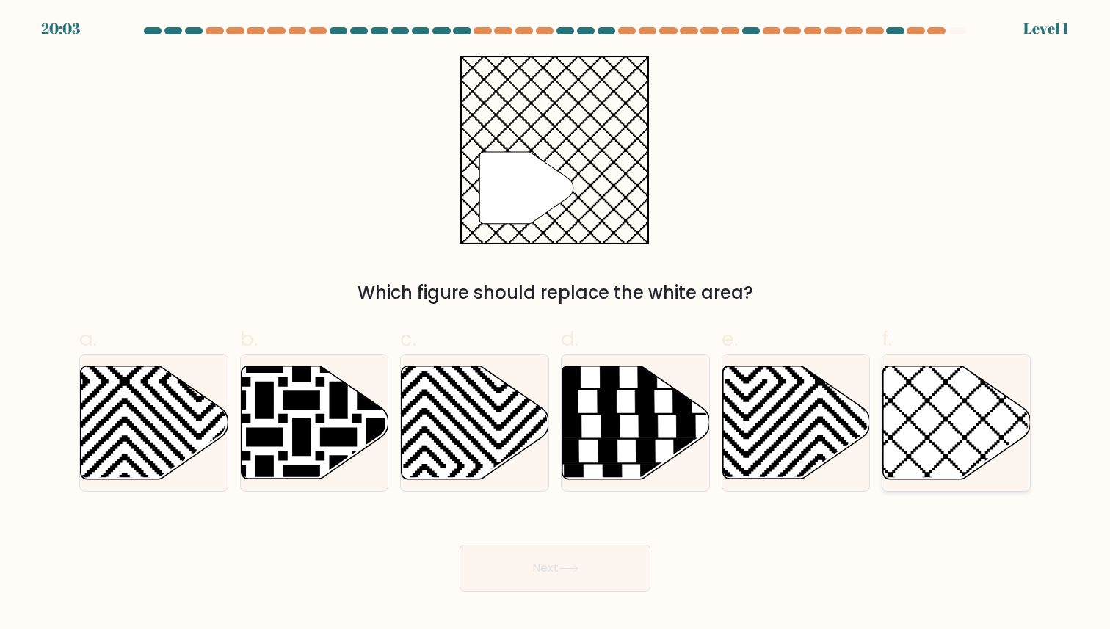
click at [978, 424] on icon at bounding box center [1001, 362] width 297 height 297
click at [556, 324] on input "f." at bounding box center [555, 320] width 1 height 10
radio input "true"
click at [569, 565] on icon at bounding box center [569, 569] width 20 height 8
